Goal: Use online tool/utility: Use online tool/utility

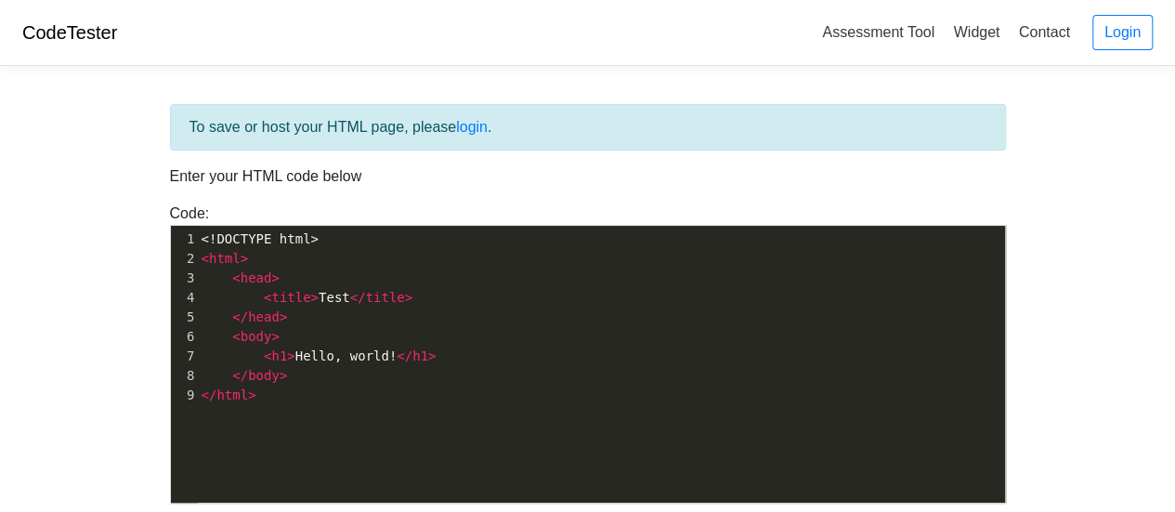
click at [622, 294] on pre "< title > Test </ title >" at bounding box center [609, 298] width 822 height 20
type textarea "<!DOCTYPE html> <html> <head> <title>Test</title> </head> <body> <h1>Hello, wor…"
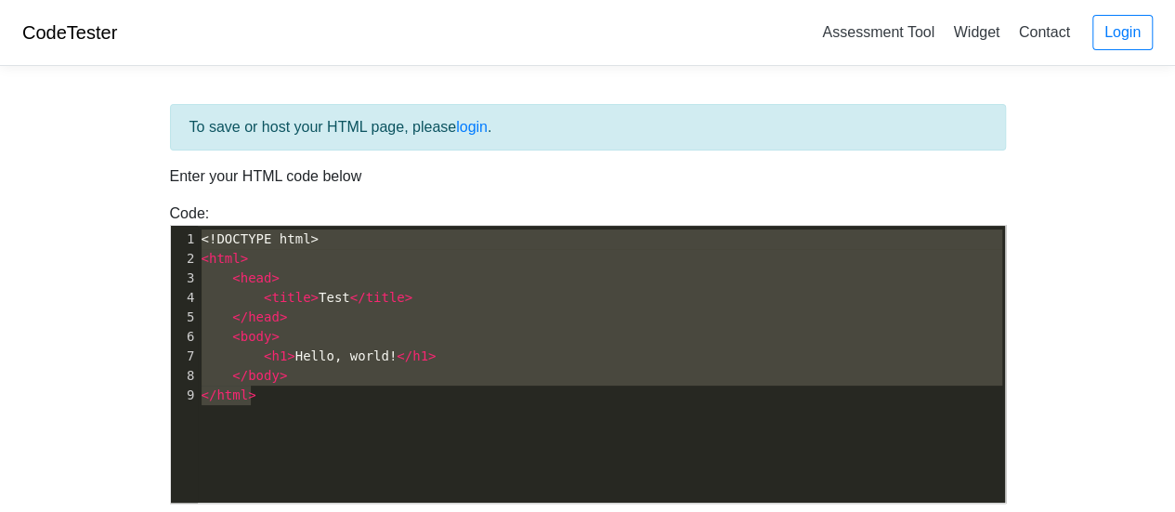
paste textarea
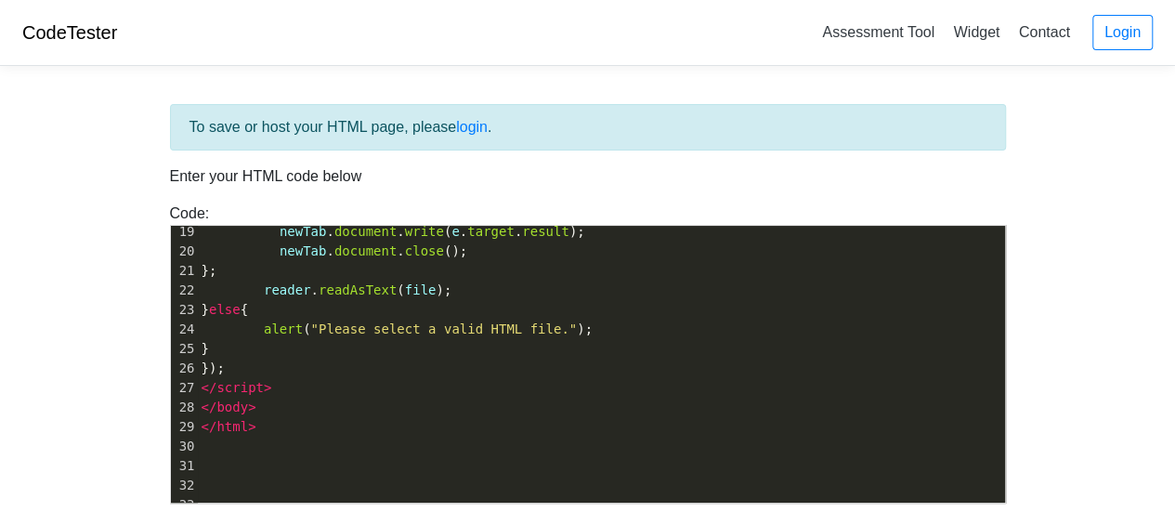
scroll to position [199, 0]
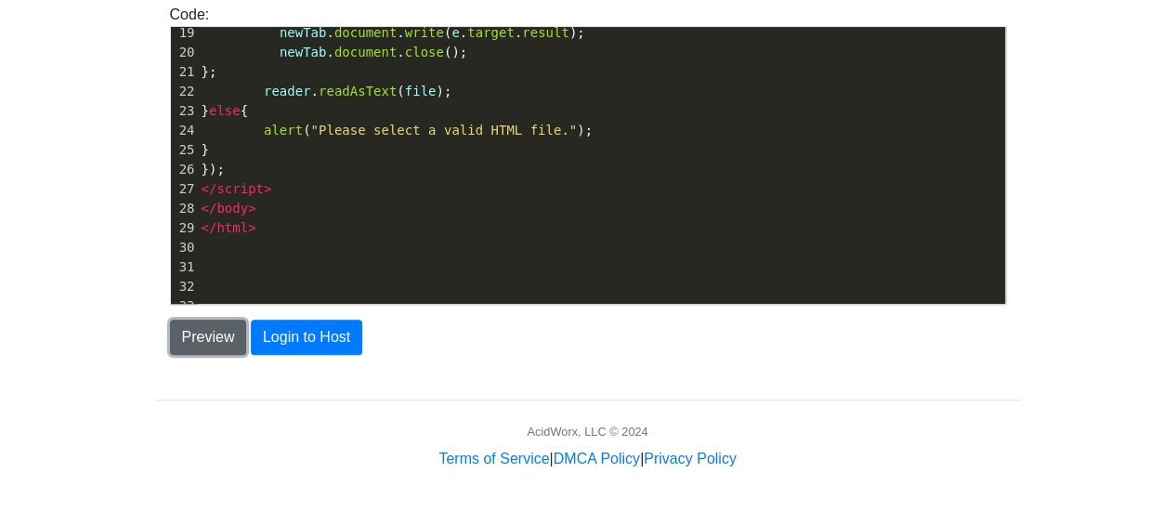
click at [219, 331] on button "Preview" at bounding box center [208, 337] width 77 height 35
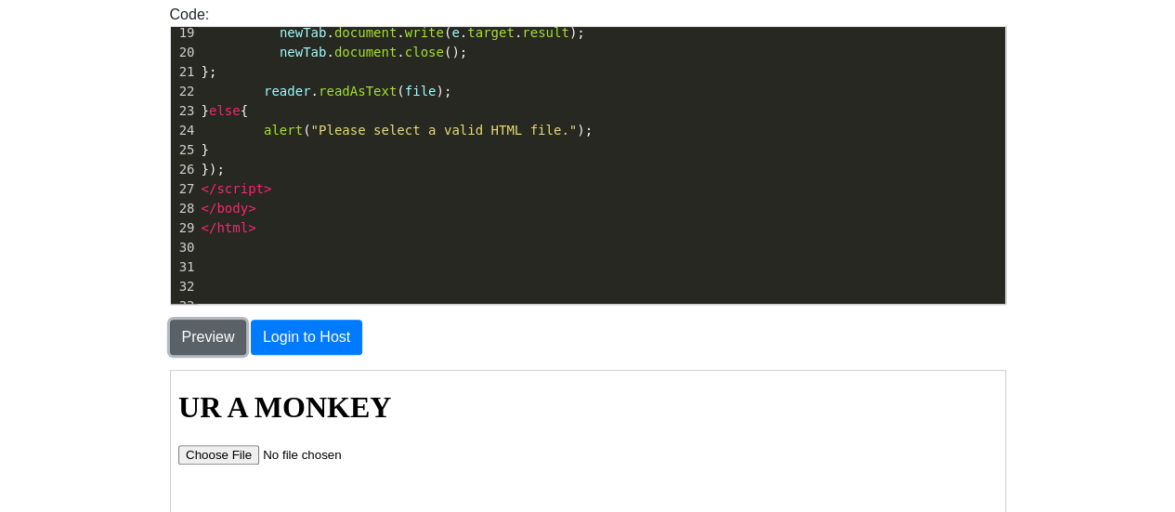
scroll to position [0, 0]
click at [235, 451] on input "file" at bounding box center [294, 454] width 235 height 20
click at [235, 455] on input "file" at bounding box center [294, 454] width 235 height 20
click at [215, 458] on input "file" at bounding box center [294, 454] width 235 height 20
click at [240, 448] on input "file" at bounding box center [294, 454] width 235 height 20
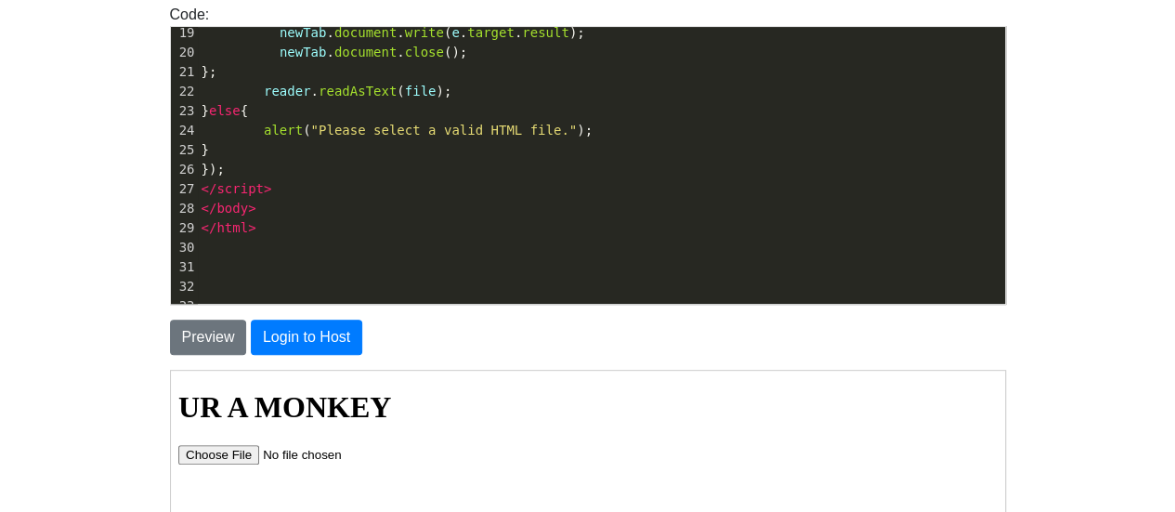
click at [216, 455] on input "file" at bounding box center [294, 454] width 235 height 20
type input "C:\fakepath\index.html"
click at [229, 453] on input "file" at bounding box center [294, 454] width 235 height 20
click at [216, 453] on input "file" at bounding box center [294, 454] width 235 height 20
click at [230, 458] on input "file" at bounding box center [294, 454] width 235 height 20
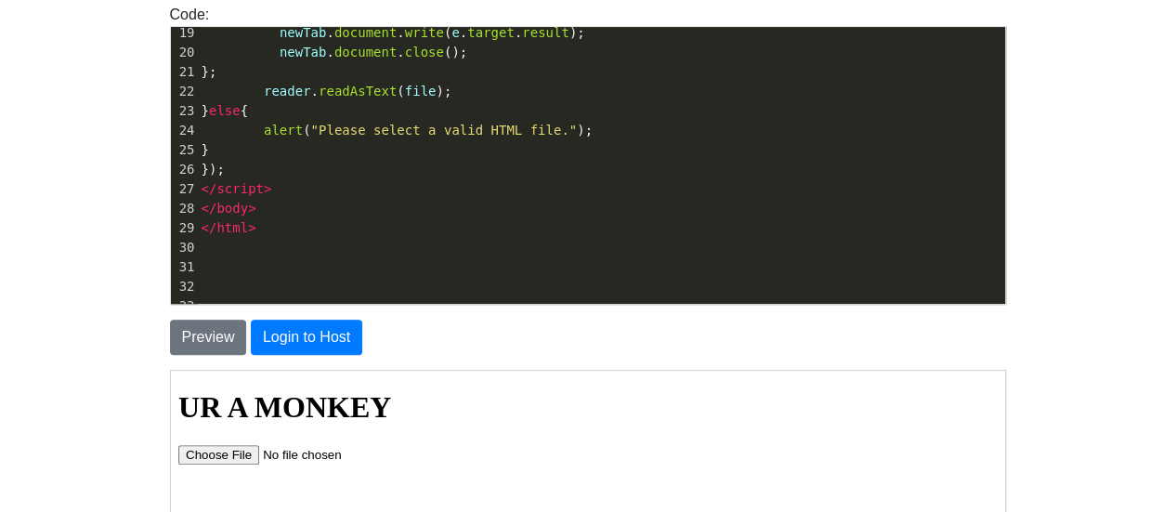
click at [228, 453] on input "file" at bounding box center [294, 454] width 235 height 20
click at [215, 458] on input "file" at bounding box center [294, 454] width 235 height 20
click at [228, 457] on input "file" at bounding box center [294, 454] width 235 height 20
type input "C:\fakepath\clradicalred.html"
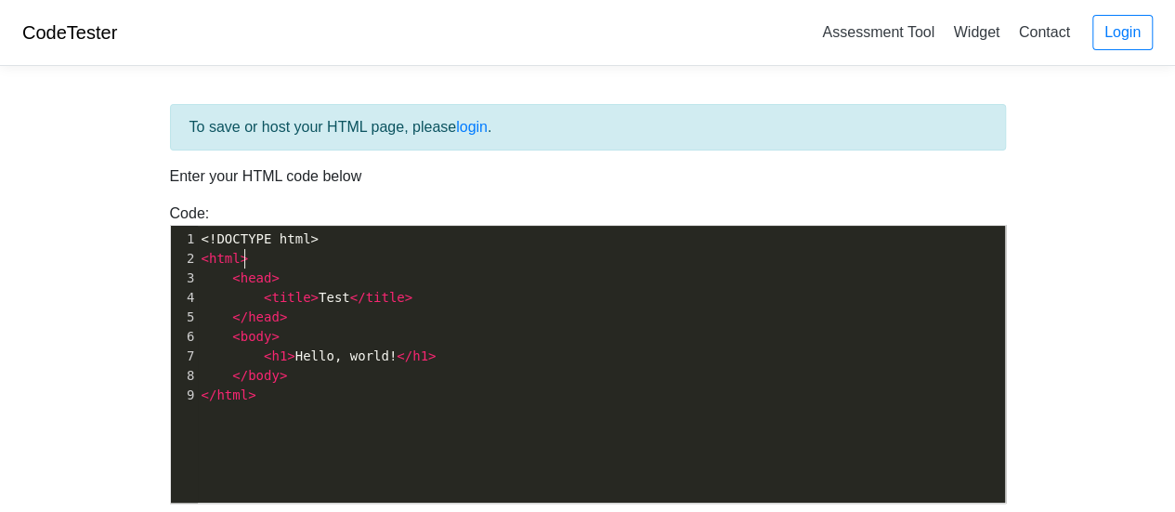
click at [364, 264] on pre "< html >" at bounding box center [609, 259] width 822 height 20
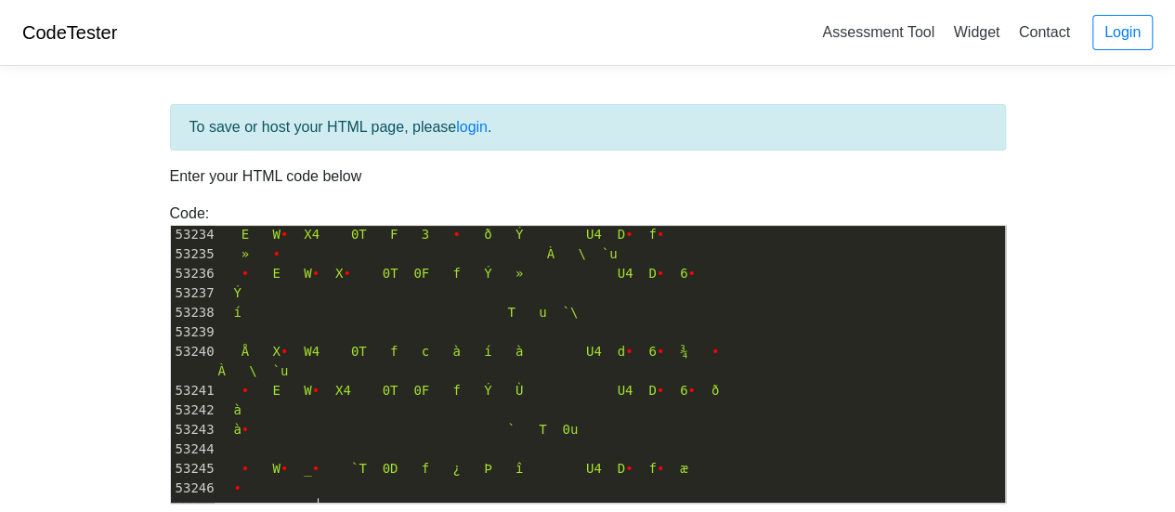
scroll to position [1038698, 0]
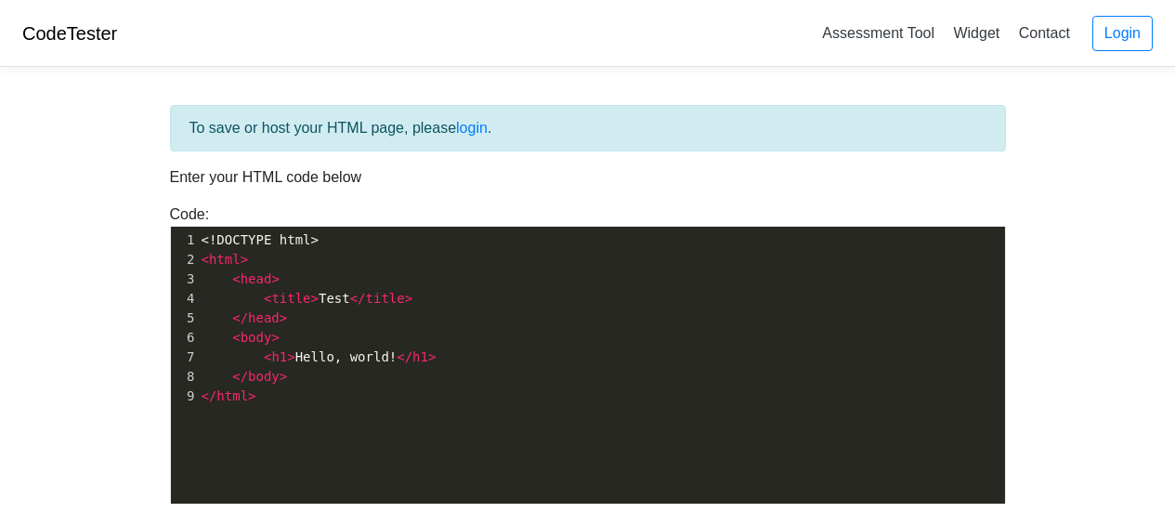
scroll to position [199, 0]
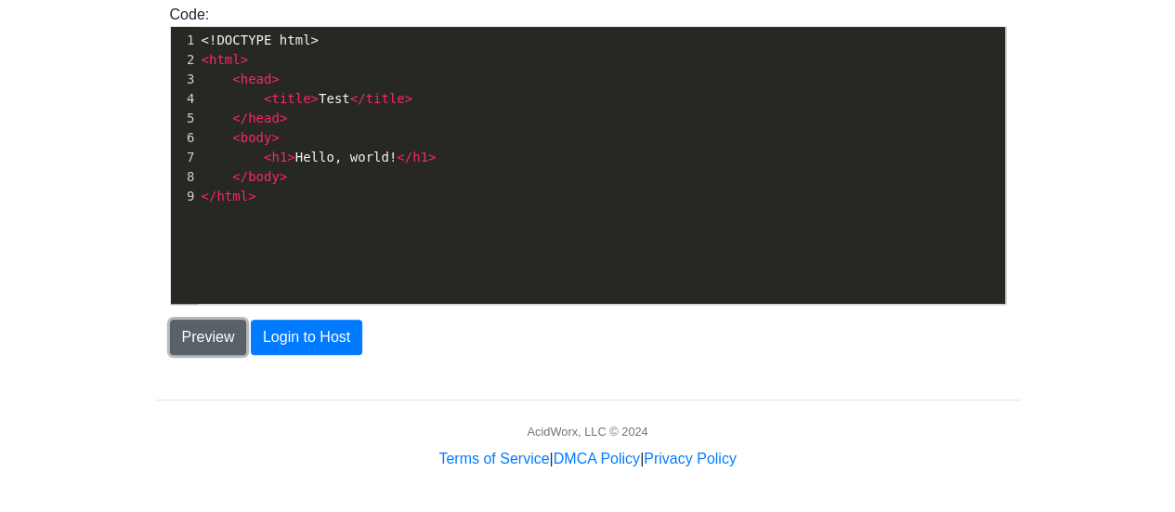
click at [207, 339] on button "Preview" at bounding box center [208, 337] width 77 height 35
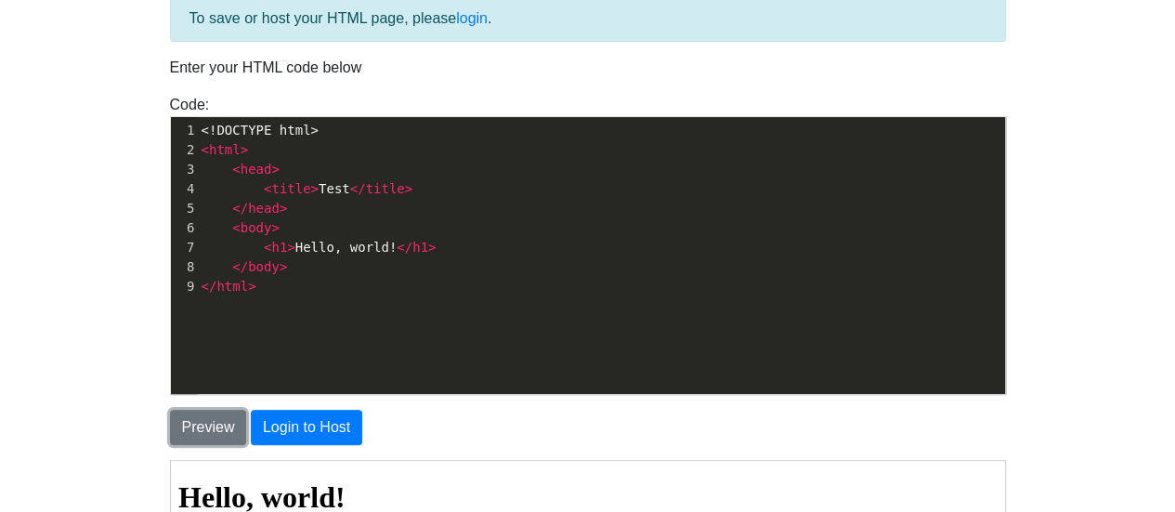
scroll to position [69, 0]
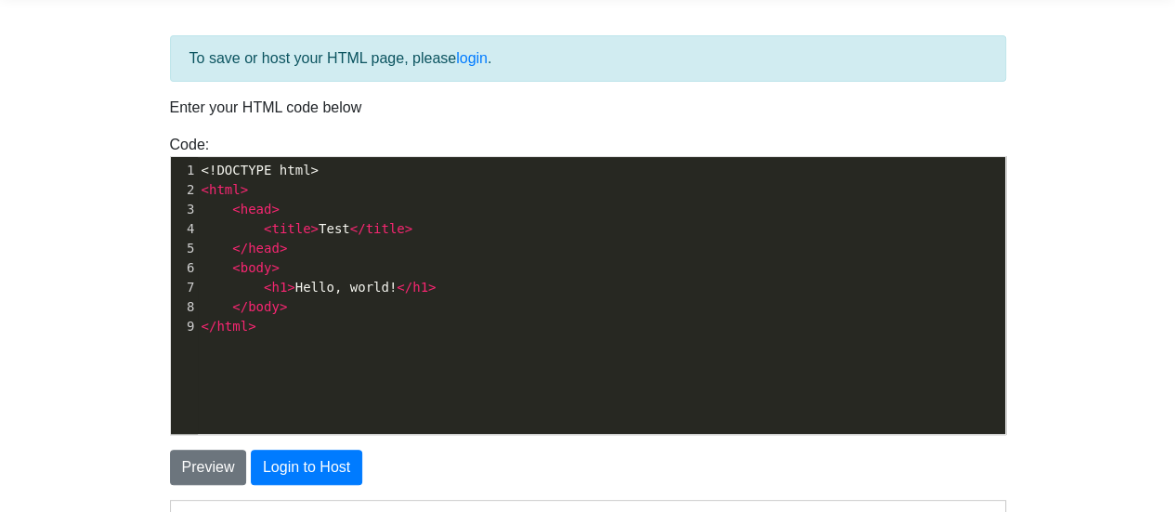
click at [366, 228] on span "title" at bounding box center [385, 228] width 39 height 15
click at [453, 242] on pre "</ head >" at bounding box center [609, 249] width 822 height 20
type textarea "<!DOCTYPE html> <html> <head> <title>Test</title> </head> <body> <h1>Hello, wor…"
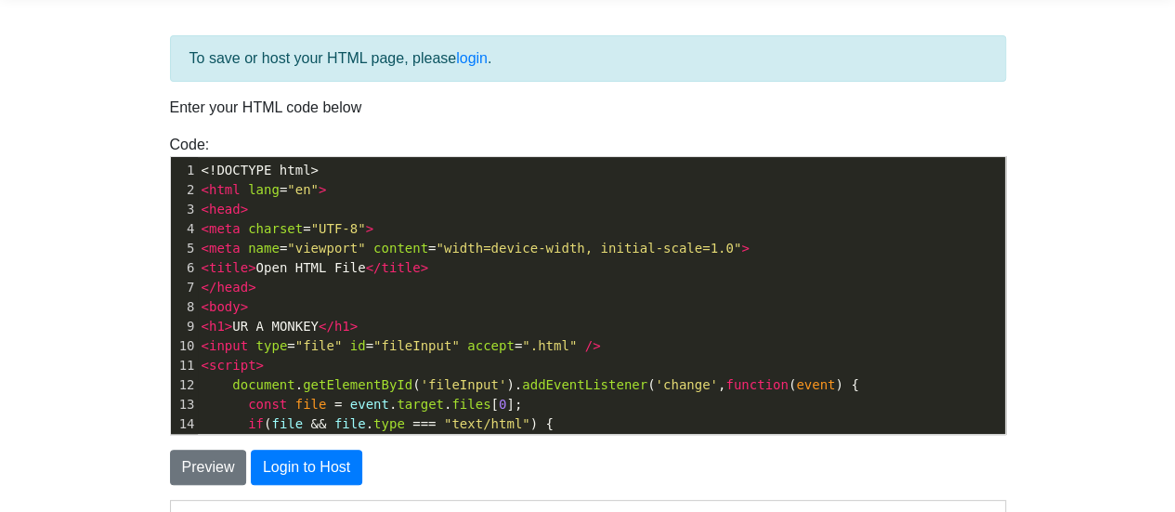
scroll to position [359, 0]
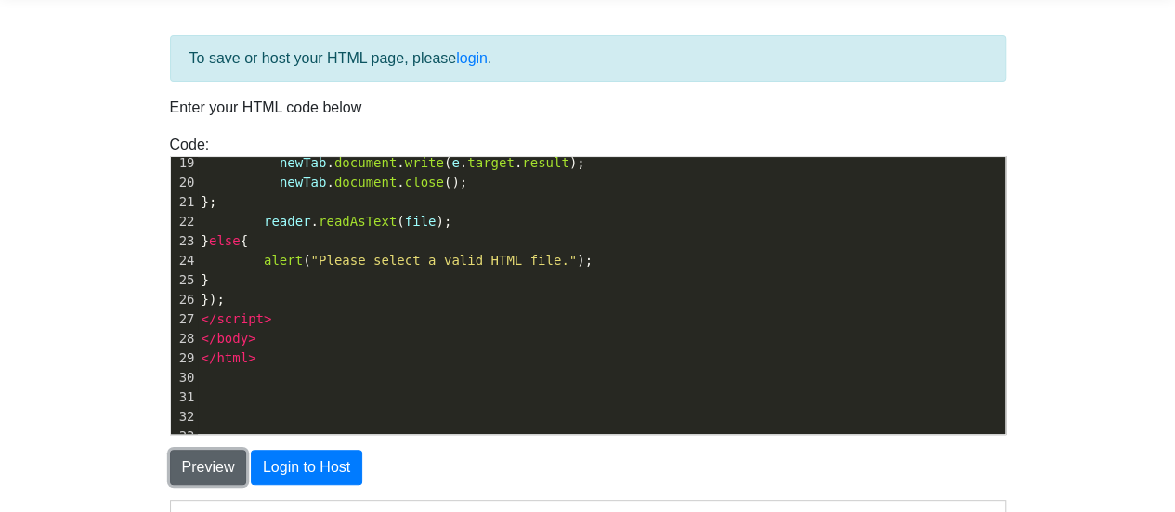
click at [204, 473] on button "Preview" at bounding box center [208, 467] width 77 height 35
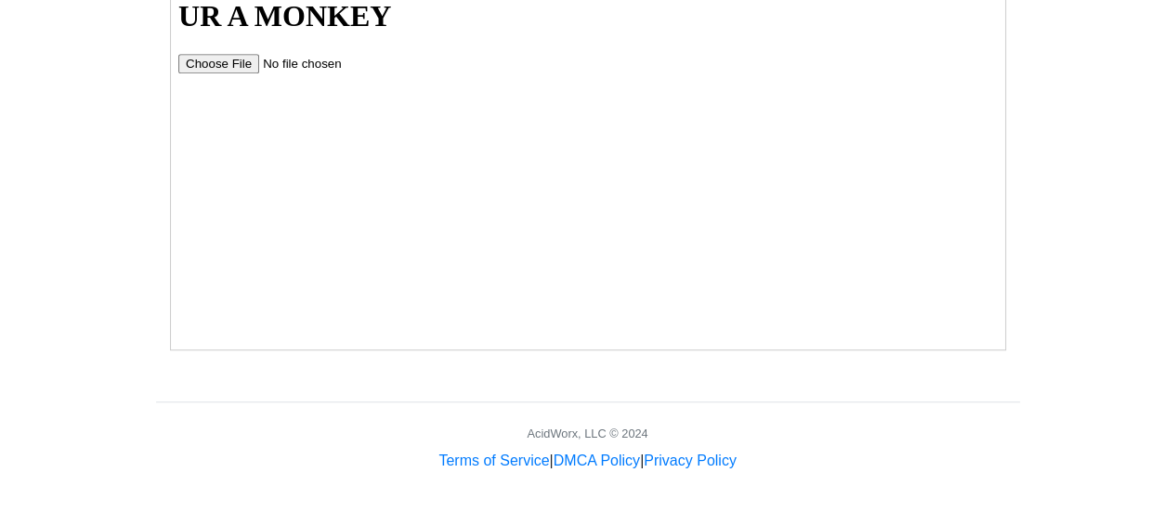
scroll to position [495, 0]
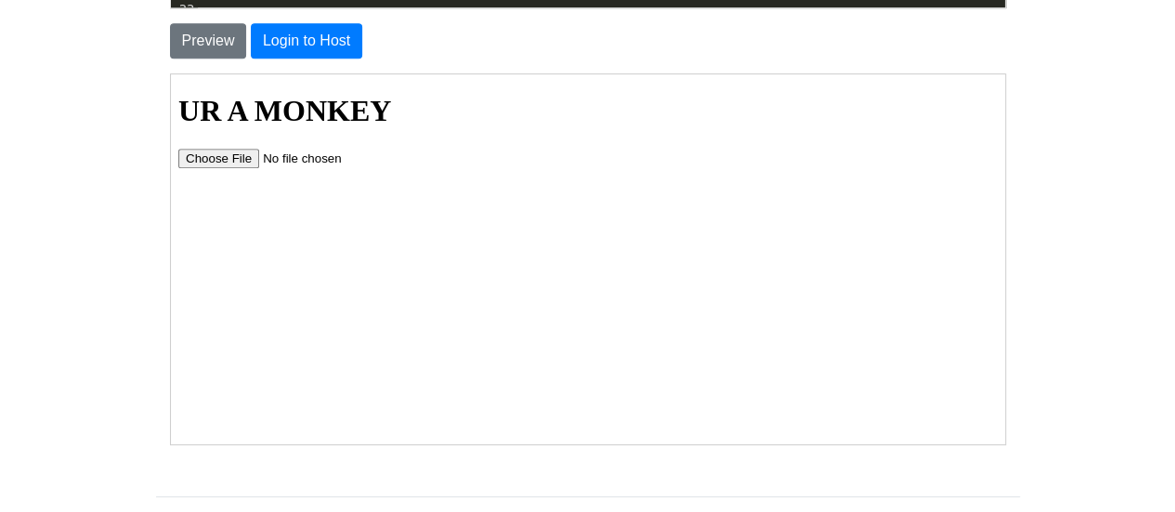
click at [250, 158] on input "file" at bounding box center [294, 158] width 235 height 20
click at [214, 157] on input "file" at bounding box center [294, 158] width 235 height 20
click at [245, 157] on input "file" at bounding box center [294, 158] width 235 height 20
click at [236, 155] on input "file" at bounding box center [294, 158] width 235 height 20
click at [228, 153] on input "file" at bounding box center [294, 158] width 235 height 20
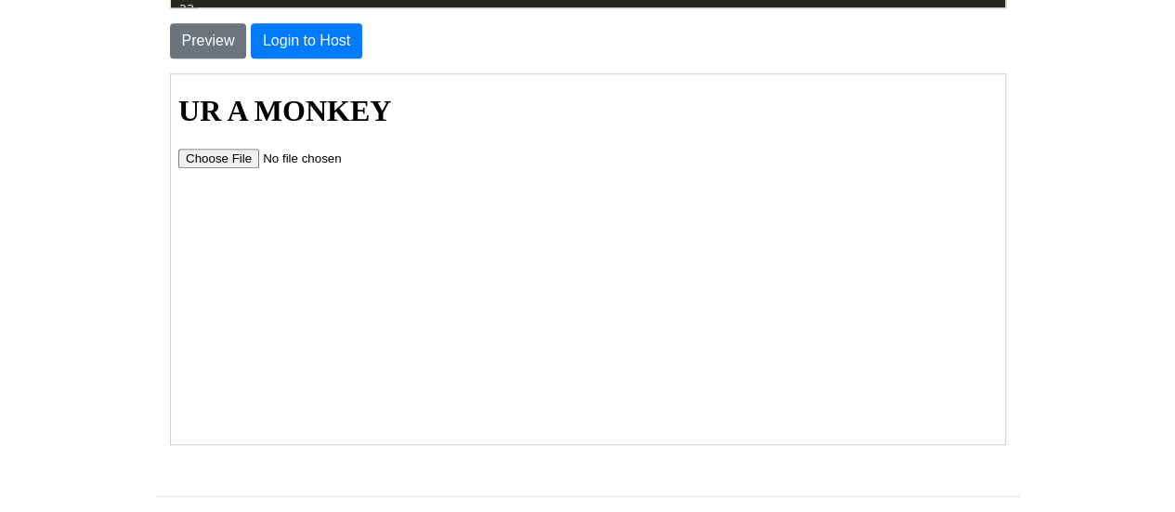
type input "C:\fakepath\clbigtowertinysquare2.html"
click at [231, 151] on input "file" at bounding box center [294, 158] width 235 height 20
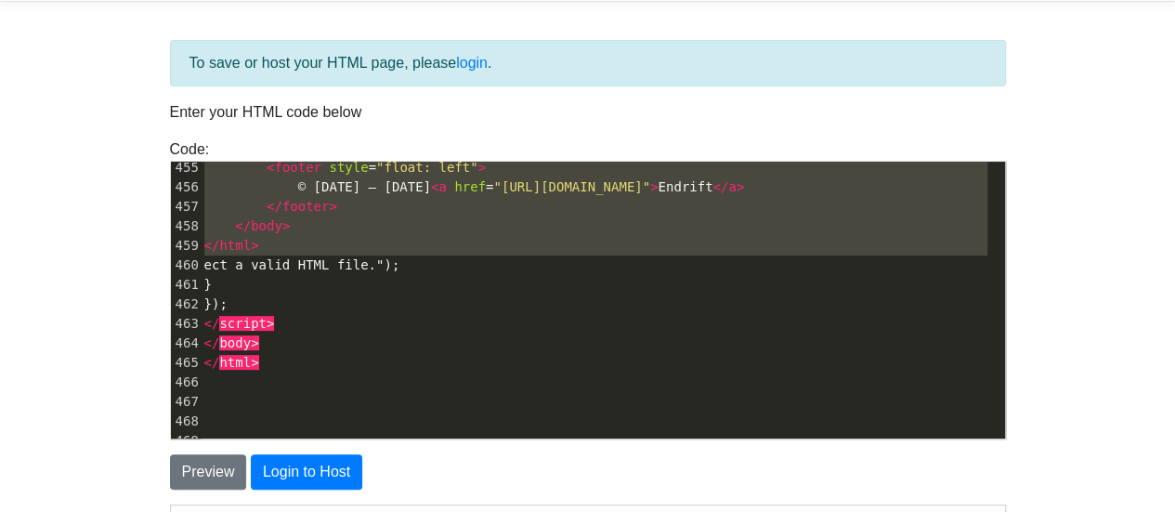
scroll to position [8863, 0]
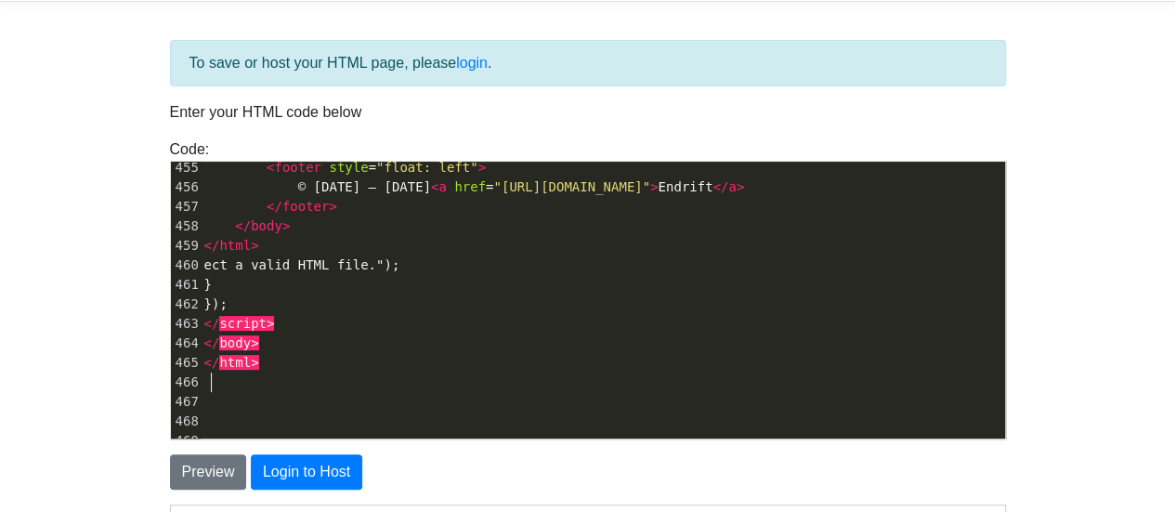
type textarea "</script> </body> </html>"
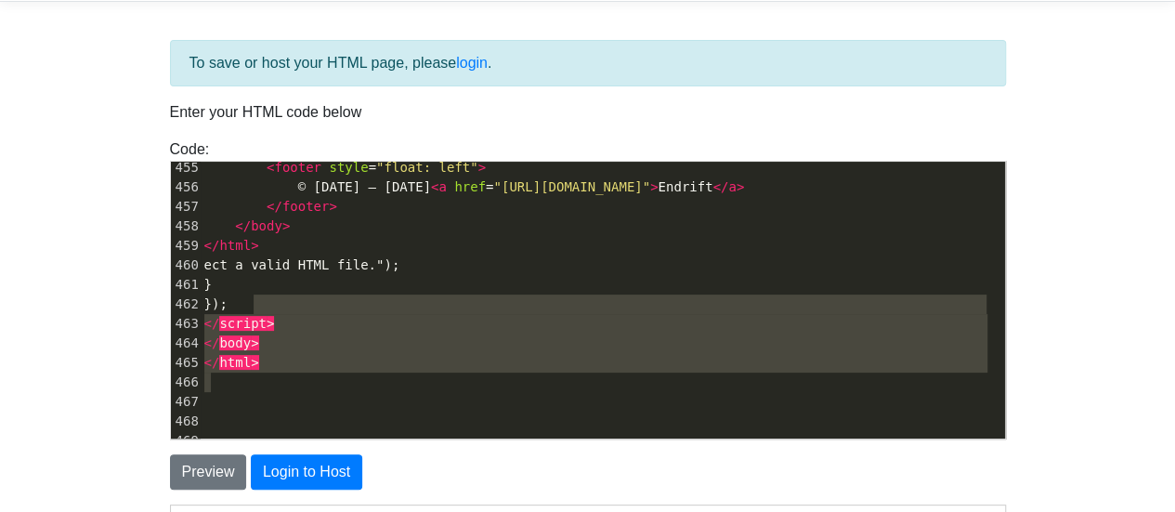
drag, startPoint x: 347, startPoint y: 378, endPoint x: 329, endPoint y: 293, distance: 87.5
click at [329, 293] on div "435 oninput = "setVolume(this.value)" 436 /> 437 </ div > 438 < p id = "openDeb…" at bounding box center [603, 109] width 805 height 683
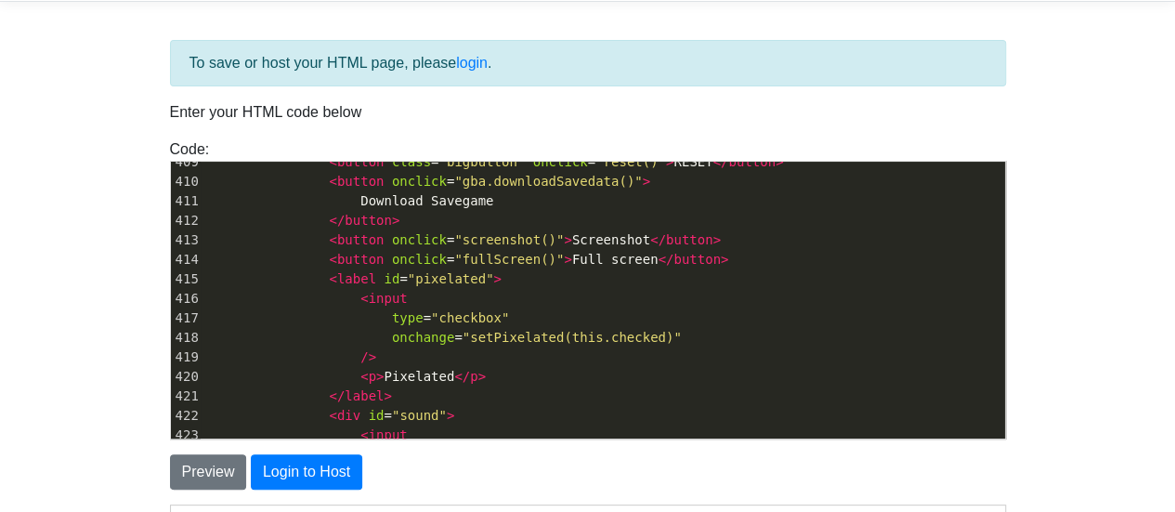
scroll to position [7741, 0]
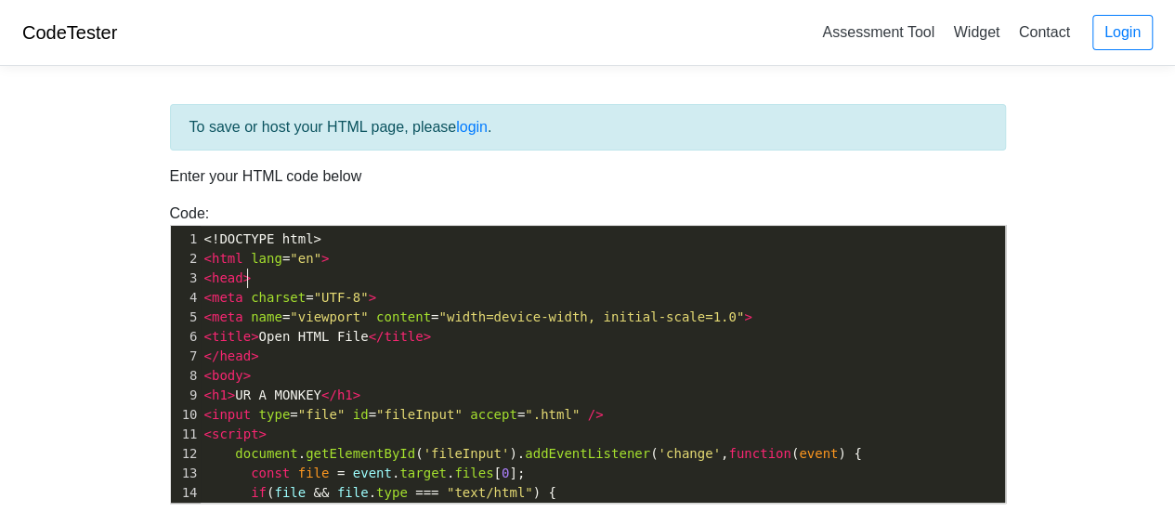
click at [279, 282] on pre "< head >" at bounding box center [603, 278] width 805 height 20
type textarea "</script> </body> </html>"
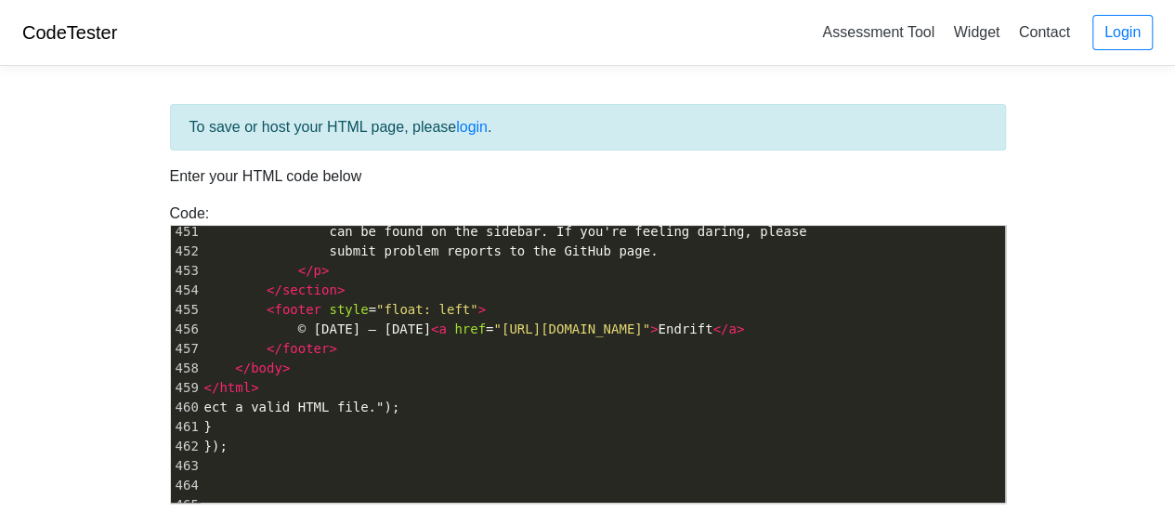
type textarea "<!DOCTYPE html> <html lang="en"> <head> <meta charset="UTF-8"> <meta name="view…"
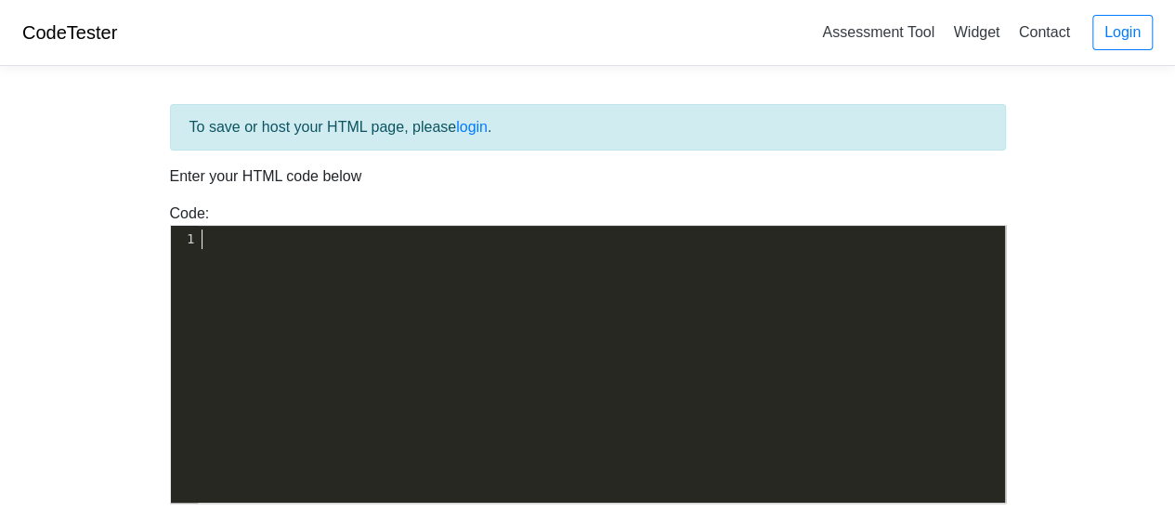
type textarea "<html> <head> <meta http-equiv="Content-Type" content="text/html; charset=UTF-8…"
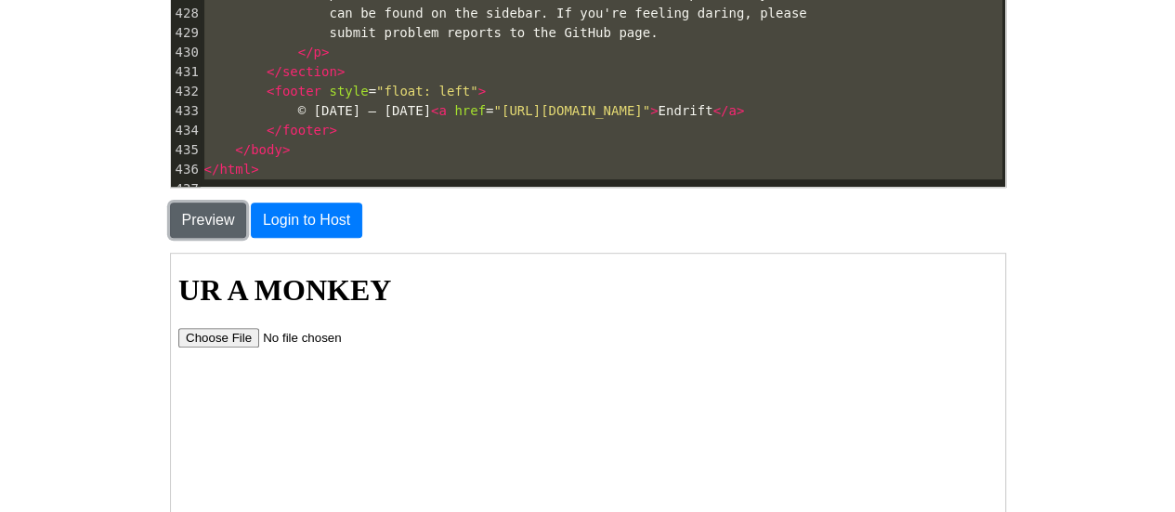
click at [229, 207] on button "Preview" at bounding box center [208, 220] width 77 height 35
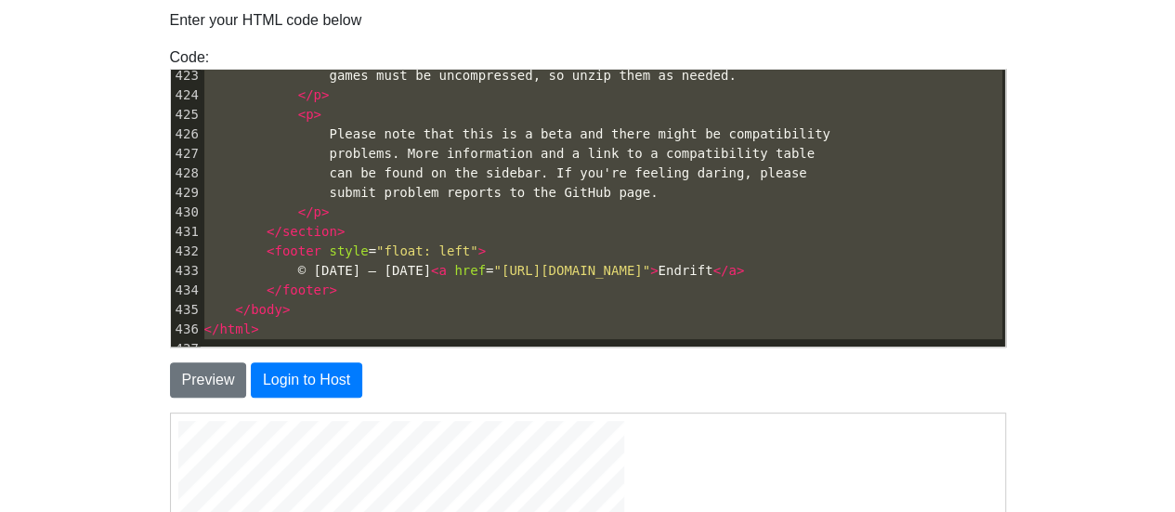
click at [434, 225] on pre "</ section >" at bounding box center [603, 232] width 805 height 20
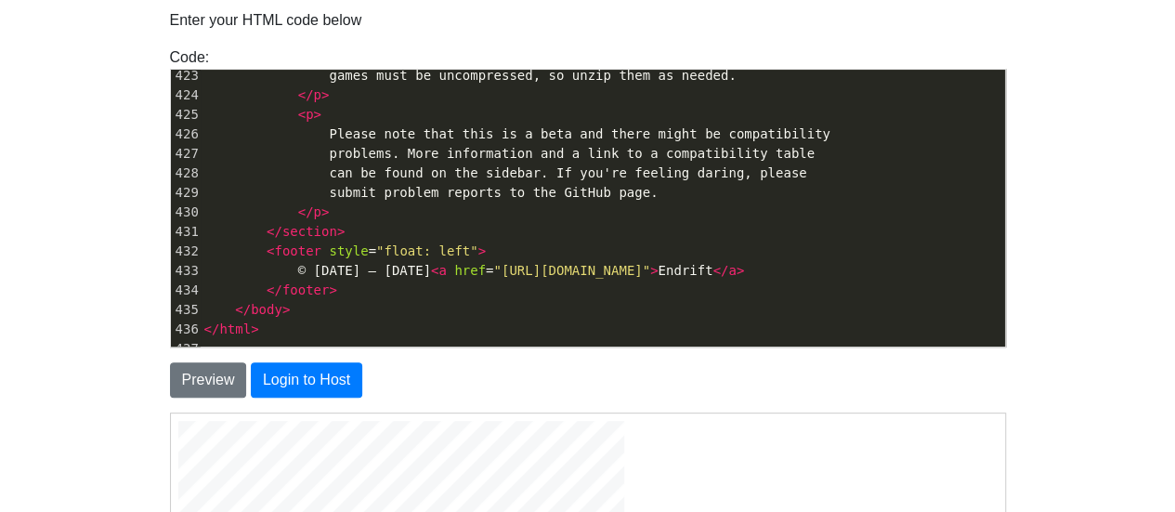
paste textarea "<html> <head> <meta http-equiv="Content-Type" content="text/html; charset=UTF-8…"
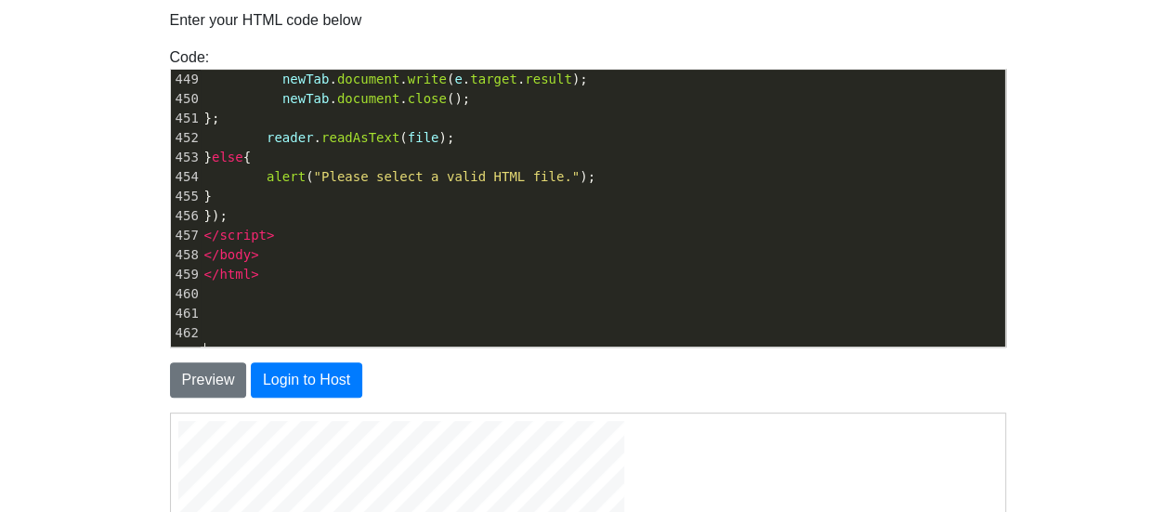
type textarea "<html> <head> <meta http-equiv="Content-Type" content="text/html; charset=UTF-8…"
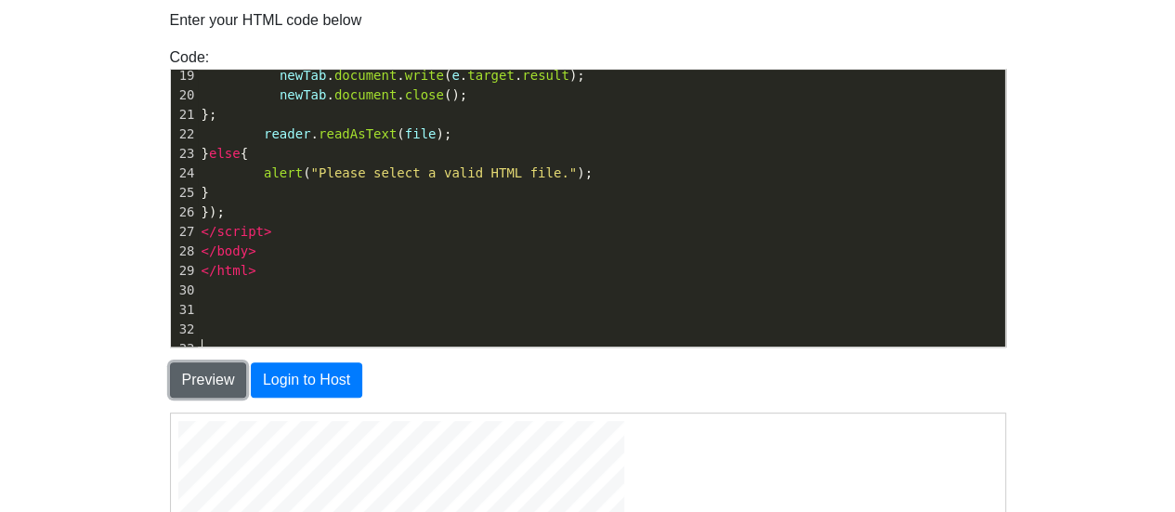
click at [210, 362] on button "Preview" at bounding box center [208, 379] width 77 height 35
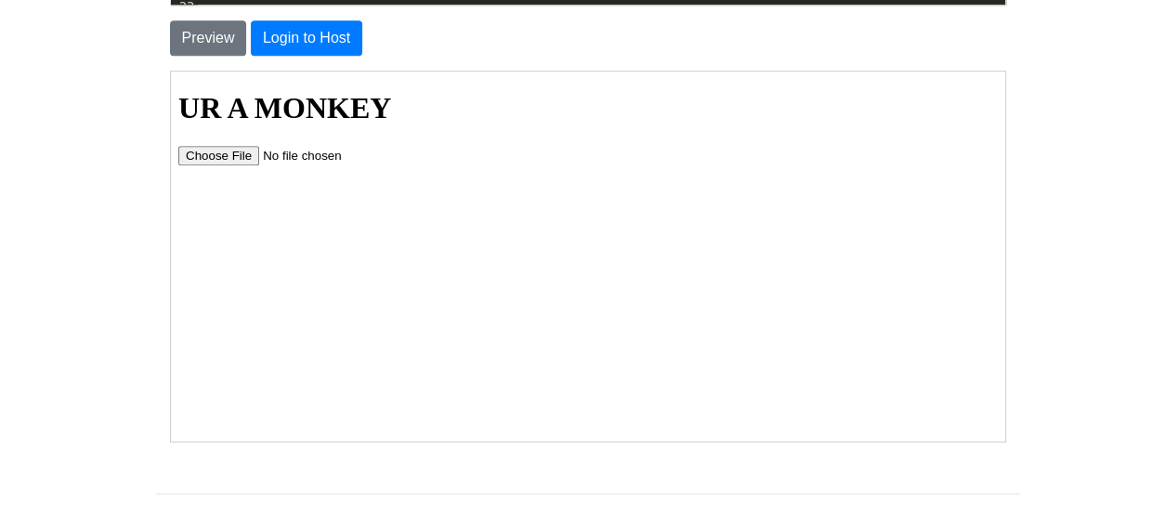
click at [222, 153] on input "file" at bounding box center [294, 155] width 235 height 20
click at [242, 162] on input "file" at bounding box center [294, 155] width 235 height 20
click at [226, 141] on body "UR A MONKEY" at bounding box center [586, 126] width 819 height 73
click at [233, 149] on input "file" at bounding box center [294, 155] width 235 height 20
click at [239, 154] on input "file" at bounding box center [294, 155] width 235 height 20
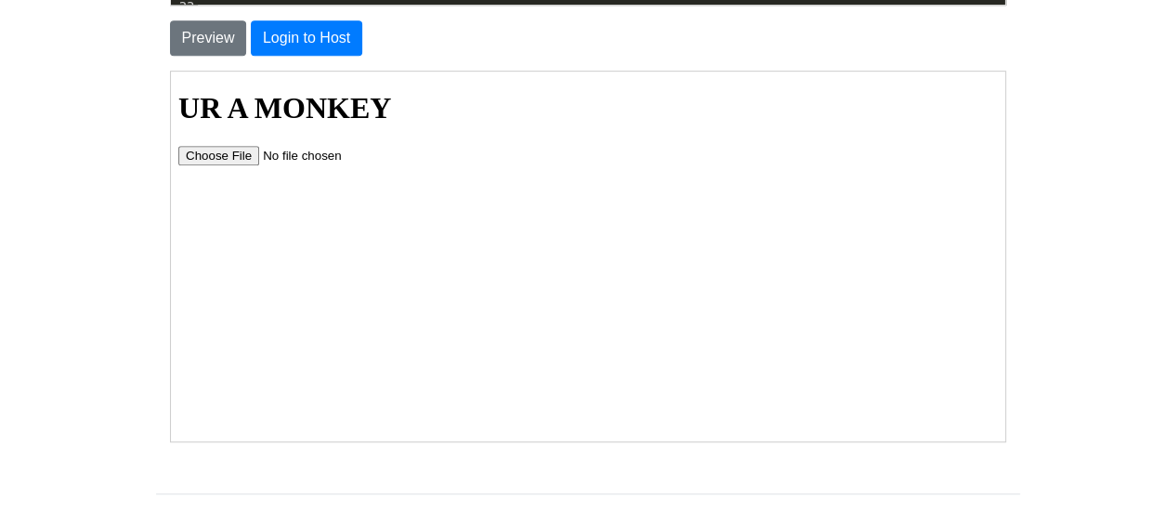
type input "C:\fakepath\clbindingofisaccsheeptime.html"
